Goal: Information Seeking & Learning: Learn about a topic

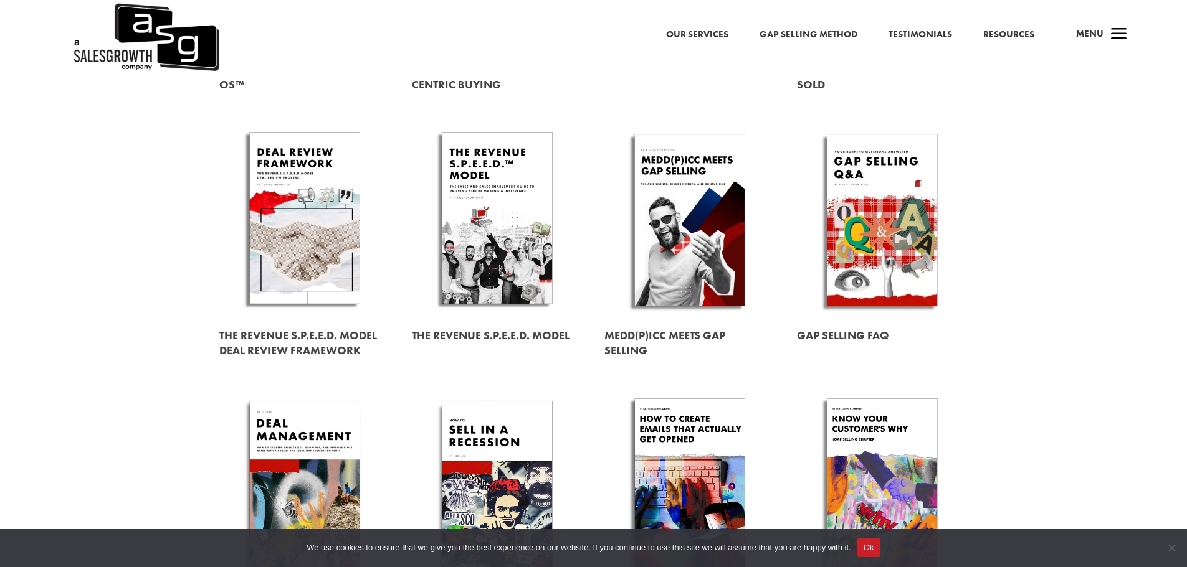
scroll to position [374, 0]
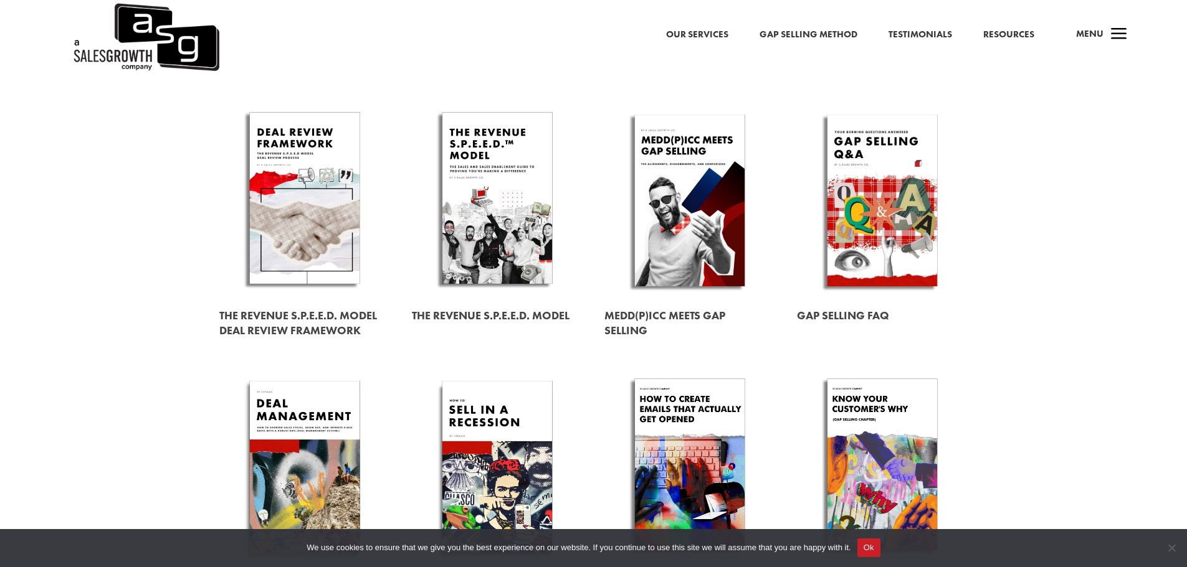
click at [303, 219] on link at bounding box center [304, 200] width 171 height 194
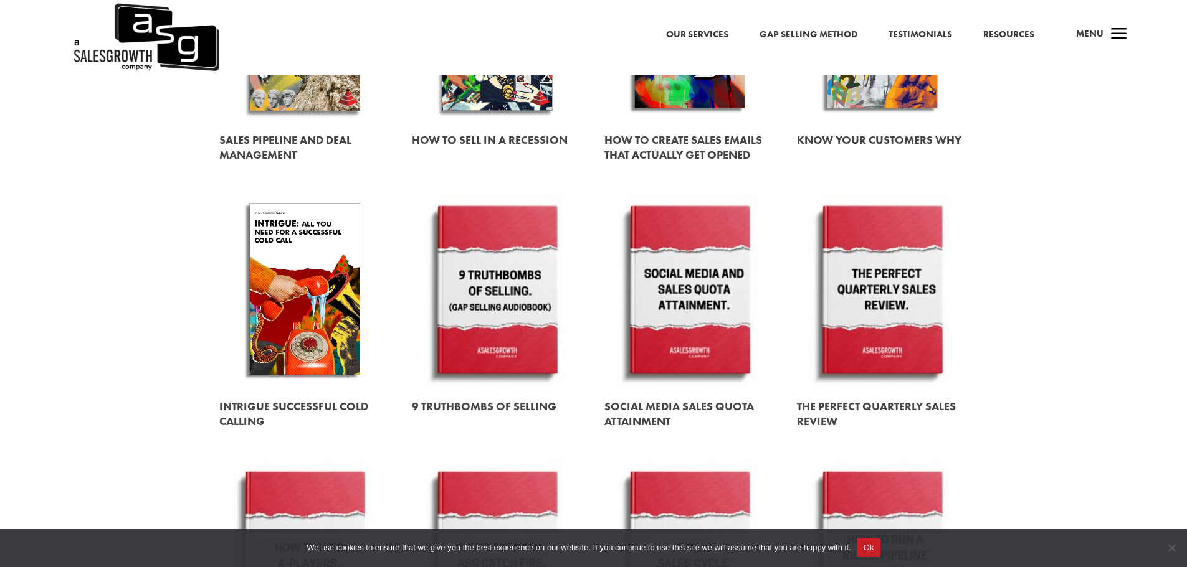
scroll to position [1121, 0]
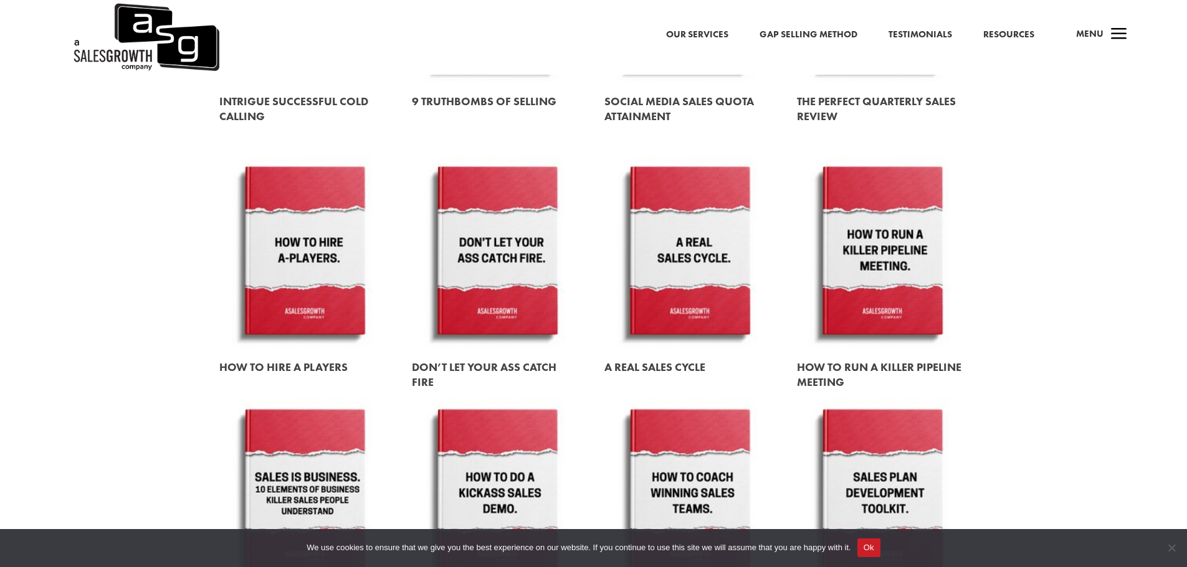
click at [681, 259] on link at bounding box center [689, 252] width 171 height 194
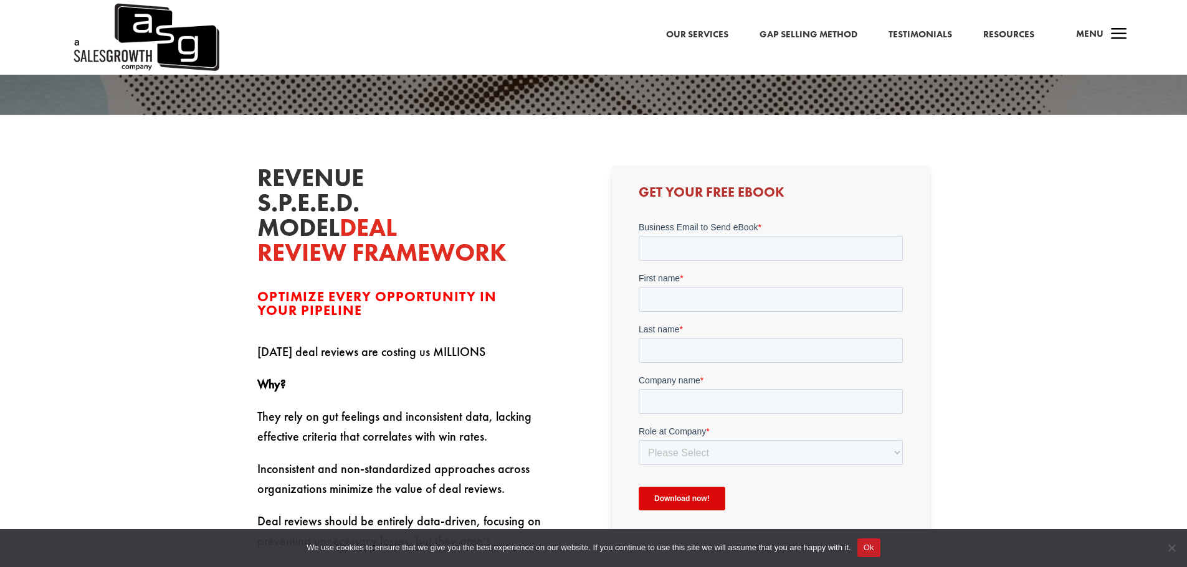
scroll to position [311, 0]
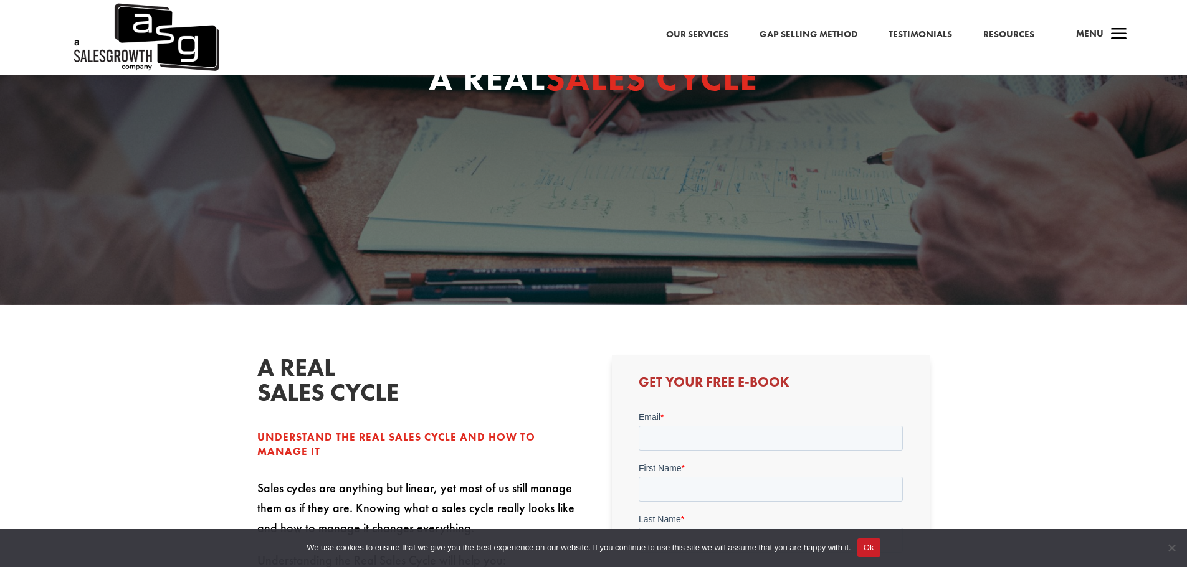
scroll to position [249, 0]
